Goal: Find specific page/section: Find specific page/section

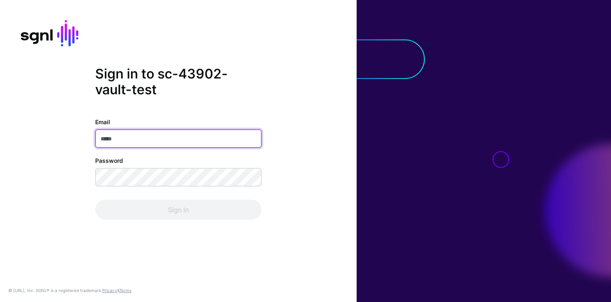
click at [163, 136] on input "Email" at bounding box center [178, 139] width 166 height 18
type input "**********"
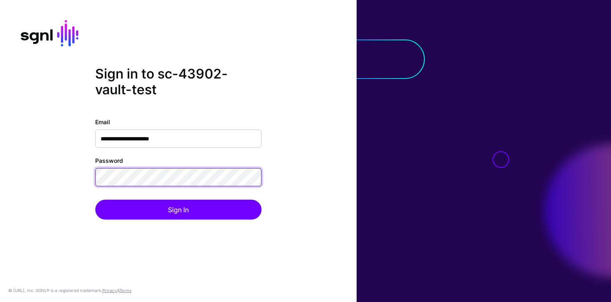
click at [95, 200] on button "Sign In" at bounding box center [178, 210] width 166 height 20
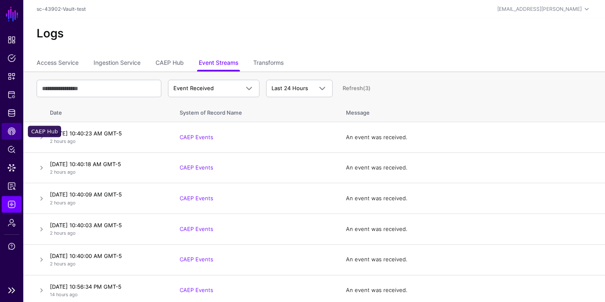
click at [15, 131] on span "CAEP Hub" at bounding box center [11, 131] width 8 height 8
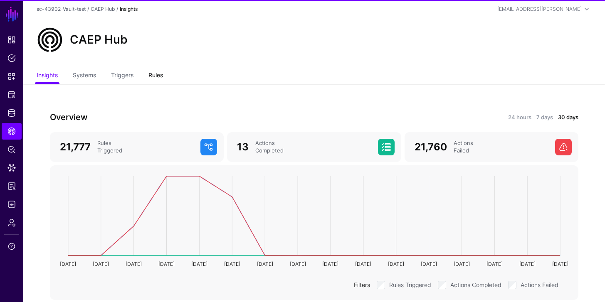
click at [151, 79] on link "Rules" at bounding box center [155, 76] width 15 height 16
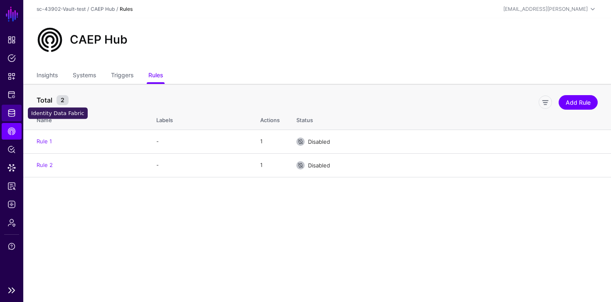
click at [12, 118] on link "Identity Data Fabric" at bounding box center [12, 113] width 20 height 17
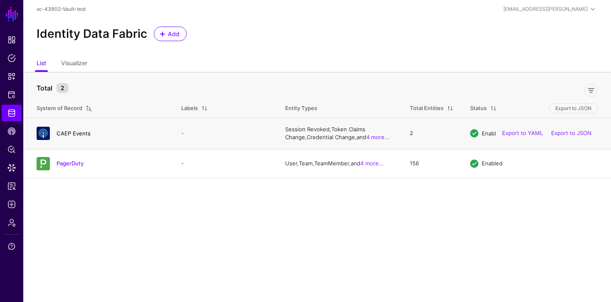
click at [72, 134] on link "CAEP Events" at bounding box center [74, 133] width 34 height 7
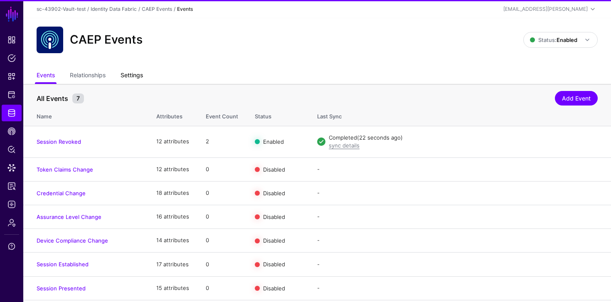
click at [130, 69] on link "Settings" at bounding box center [132, 76] width 22 height 16
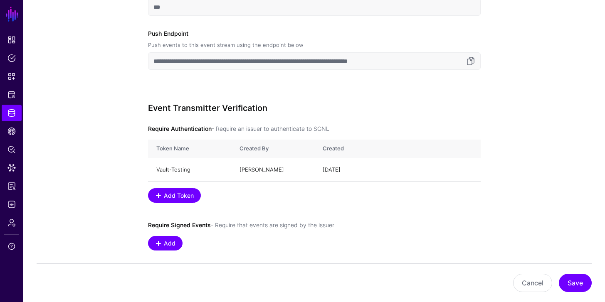
scroll to position [374, 0]
